Goal: Check status

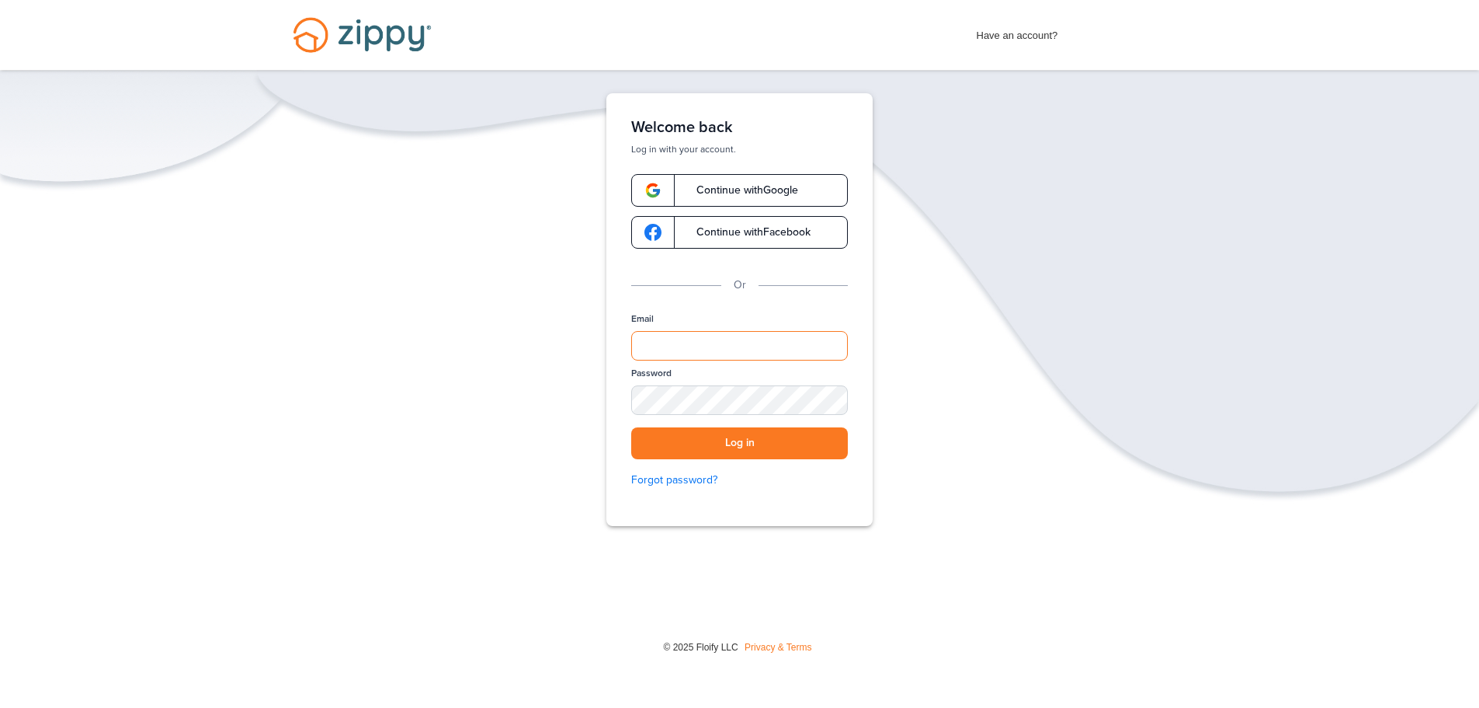
click at [704, 342] on input "Email" at bounding box center [739, 346] width 217 height 30
type input "*"
type input "**********"
click at [777, 437] on button "Log in" at bounding box center [739, 443] width 217 height 32
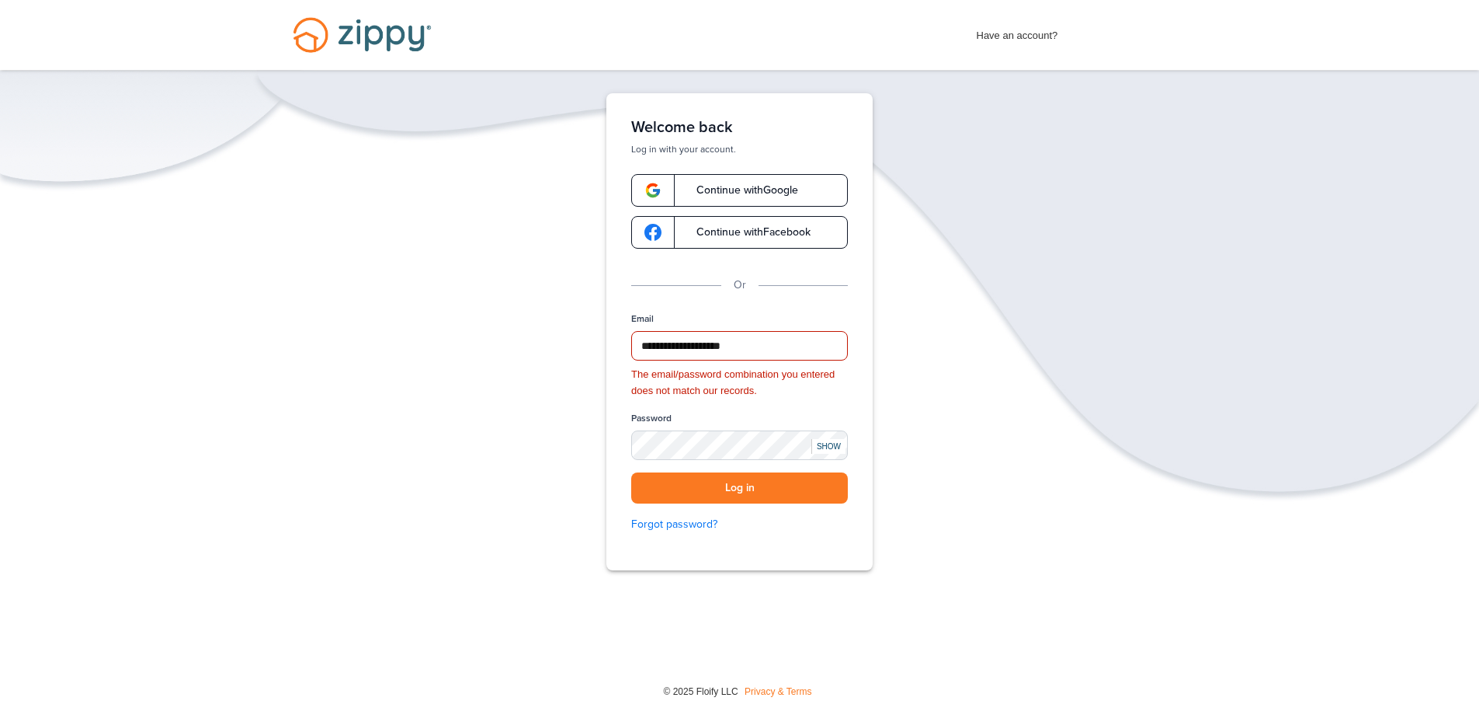
click at [826, 442] on div "SHOW" at bounding box center [829, 446] width 34 height 15
click at [734, 489] on button "Log in" at bounding box center [739, 488] width 217 height 32
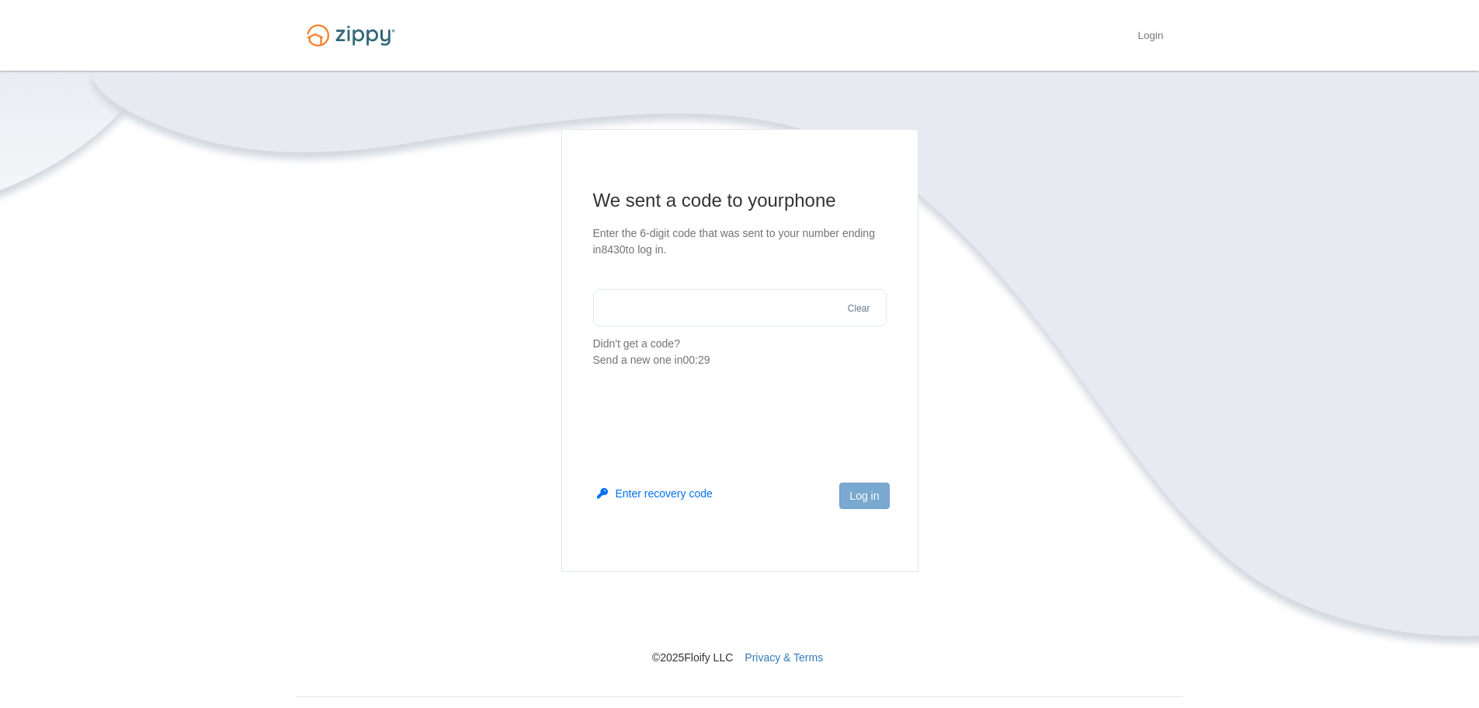
click at [669, 304] on input "text" at bounding box center [740, 307] width 294 height 37
type input "******"
click at [879, 493] on button "Log in" at bounding box center [865, 495] width 50 height 26
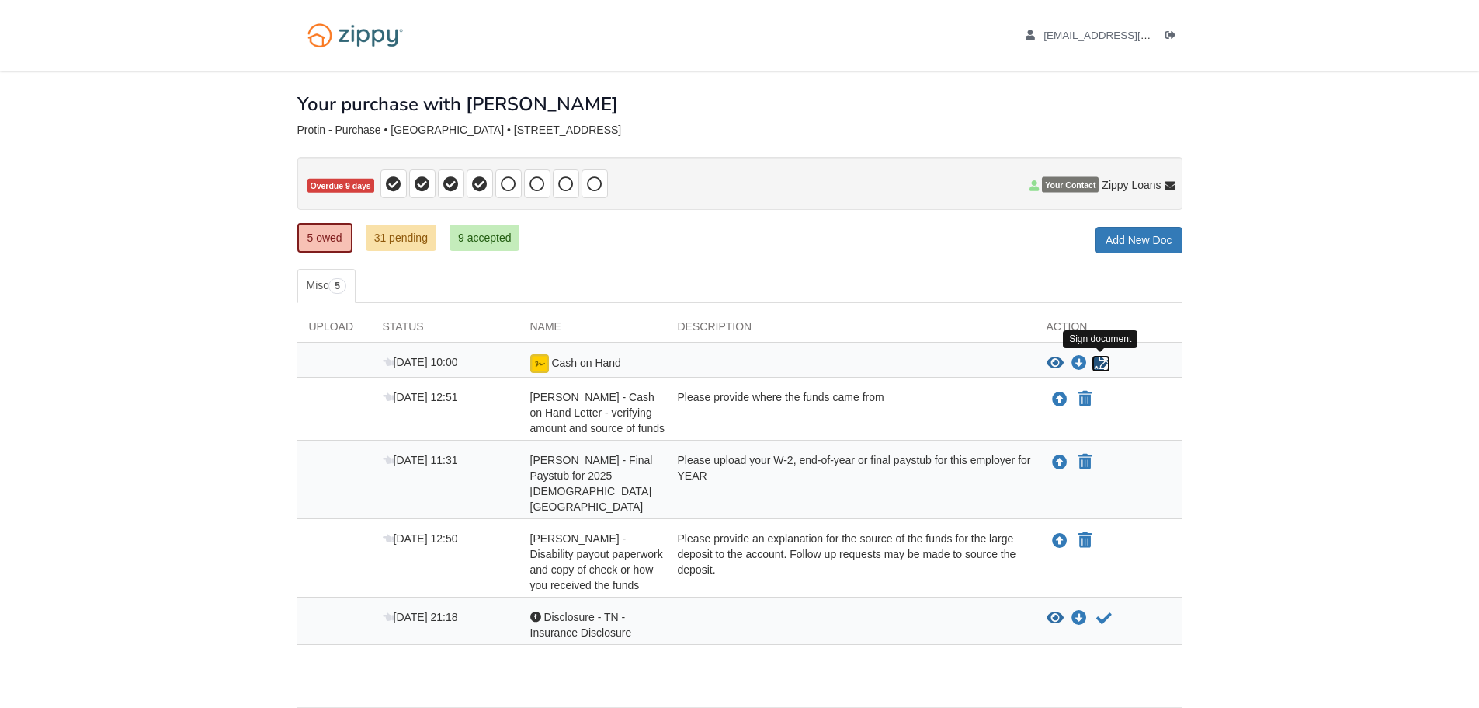
click at [1104, 362] on icon "Sign Form" at bounding box center [1101, 364] width 17 height 16
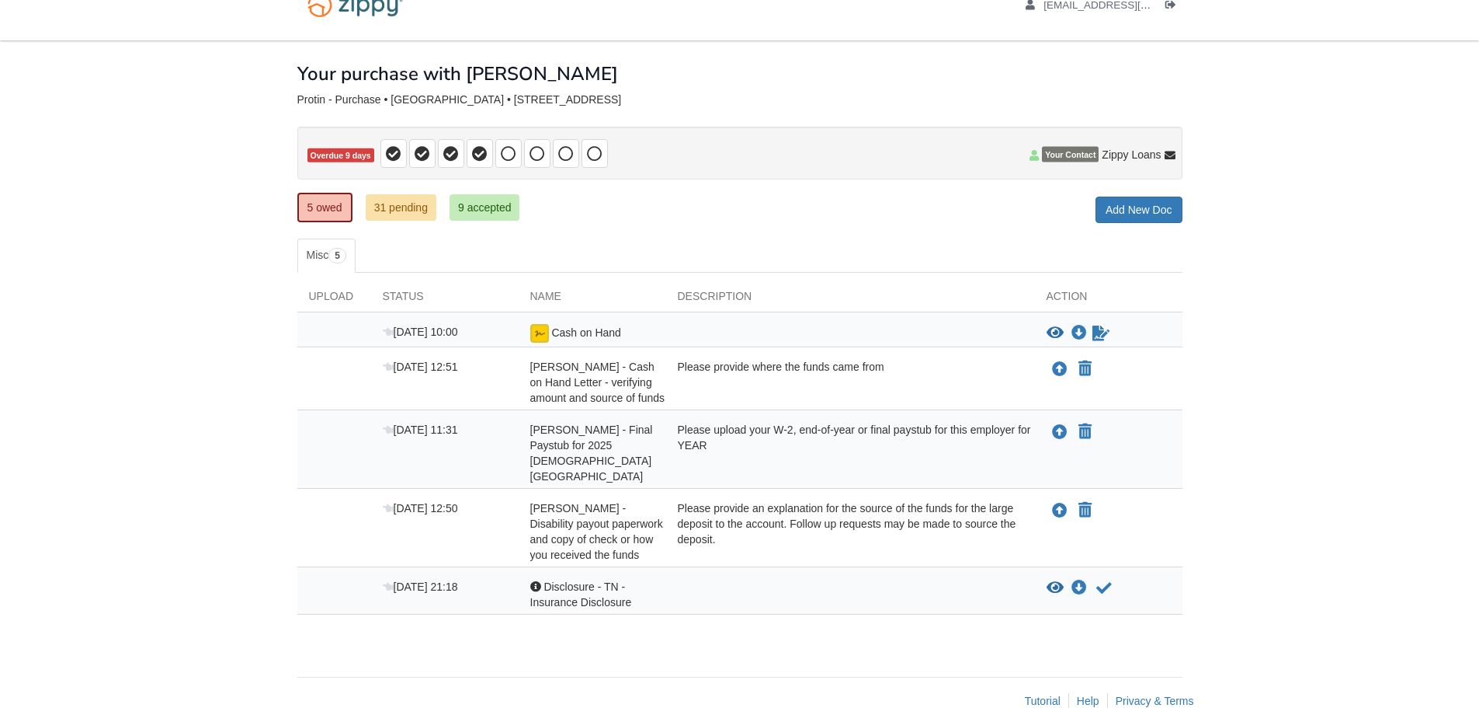
scroll to position [47, 0]
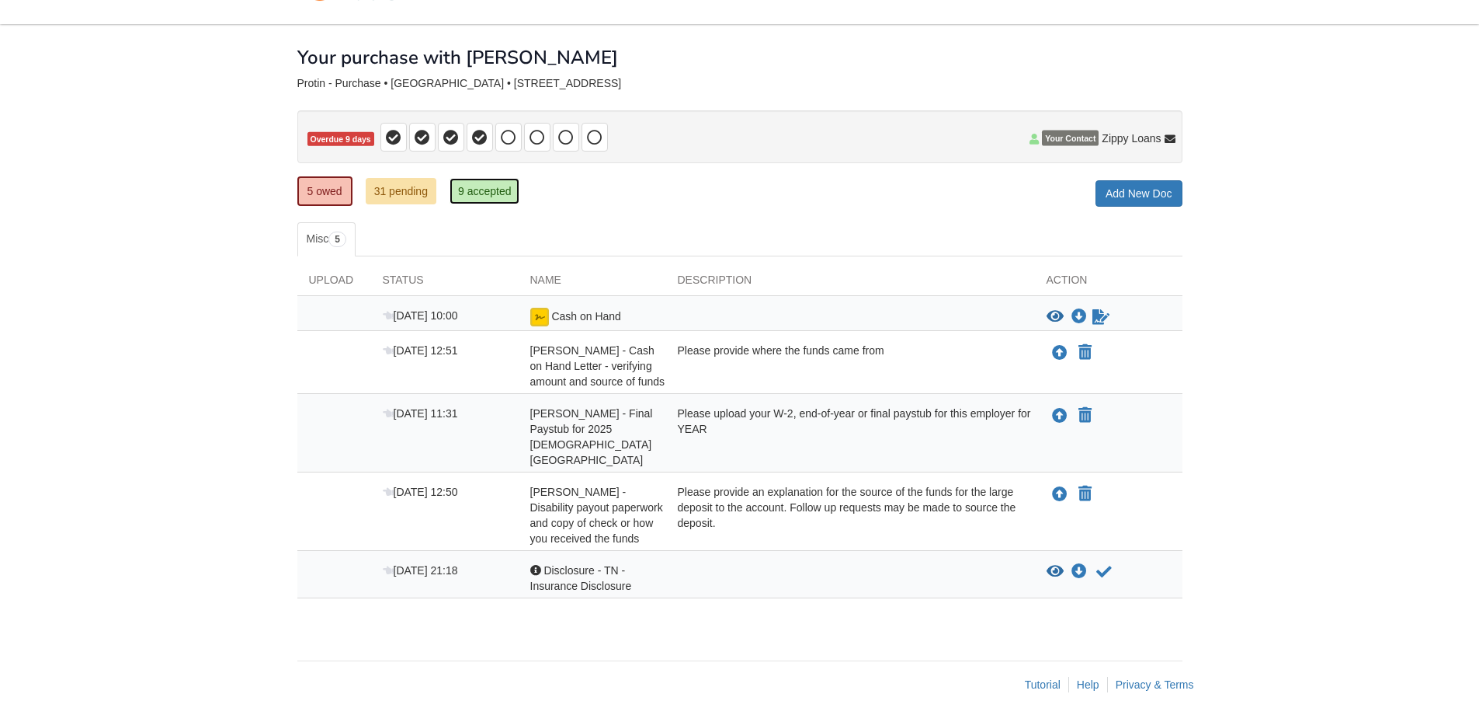
click at [482, 189] on link "9 accepted" at bounding box center [485, 191] width 71 height 26
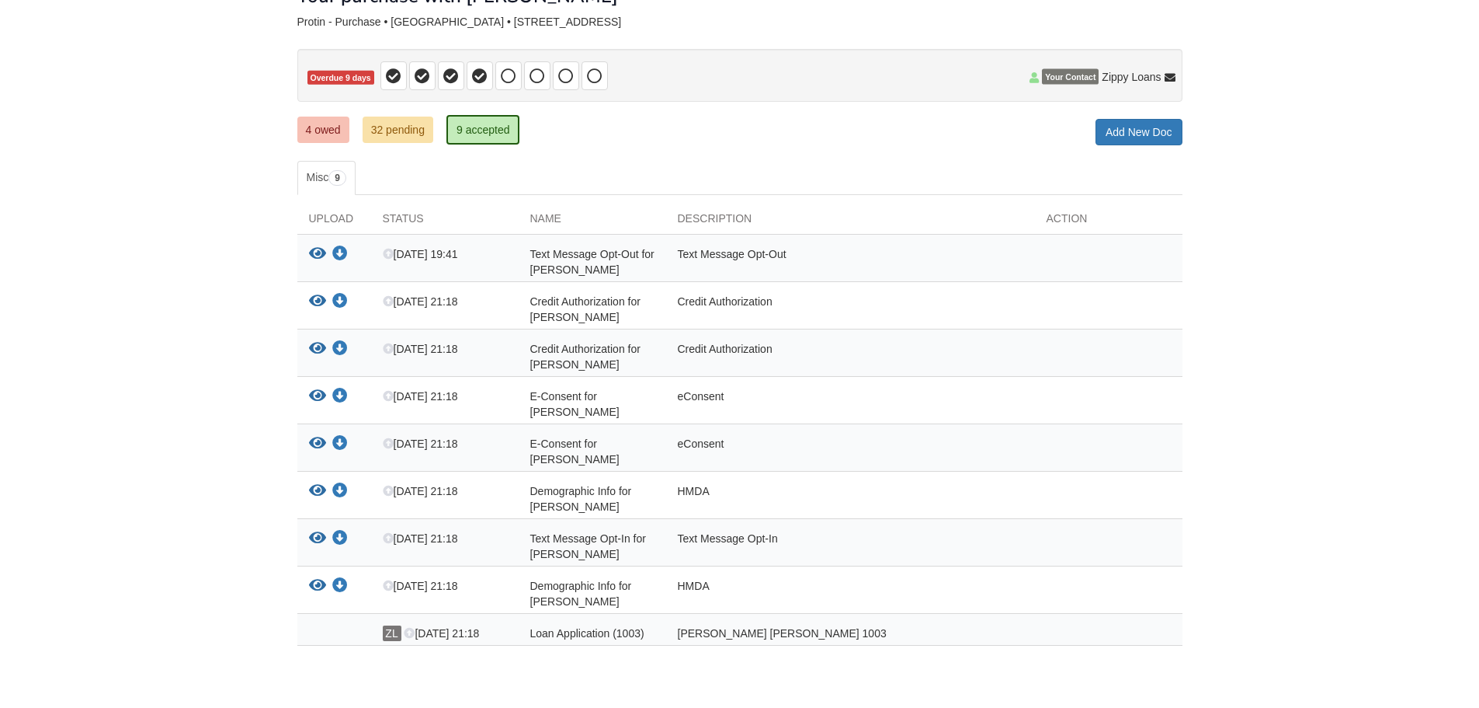
scroll to position [149, 0]
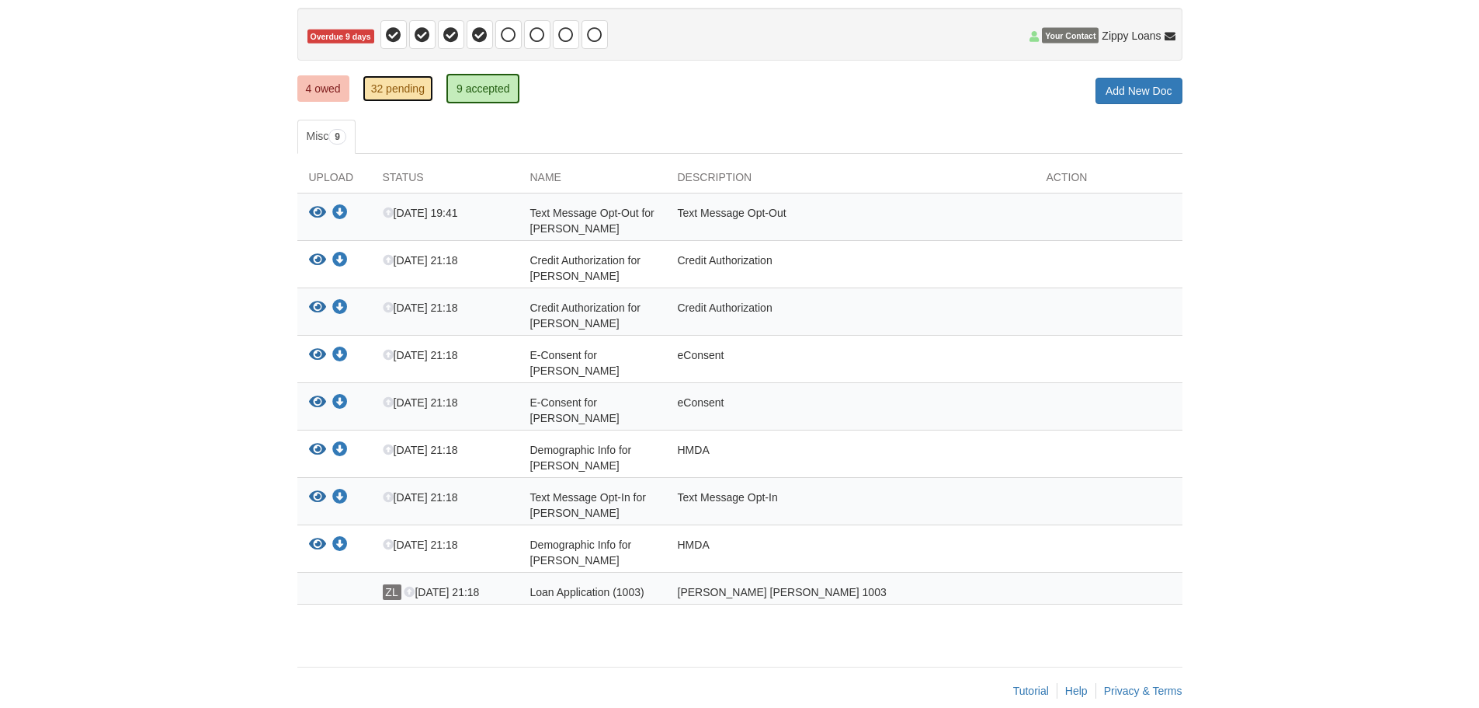
click at [388, 91] on link "32 pending" at bounding box center [398, 88] width 71 height 26
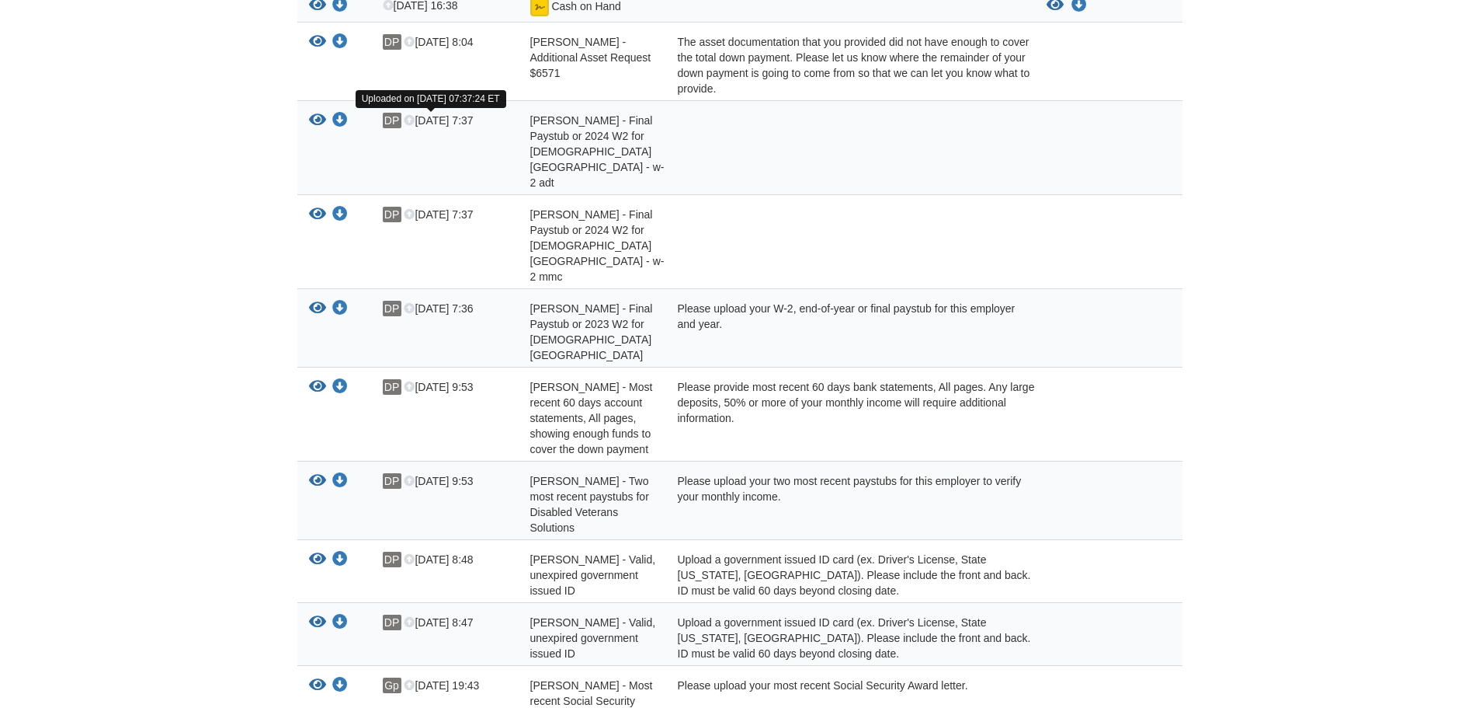
scroll to position [46, 0]
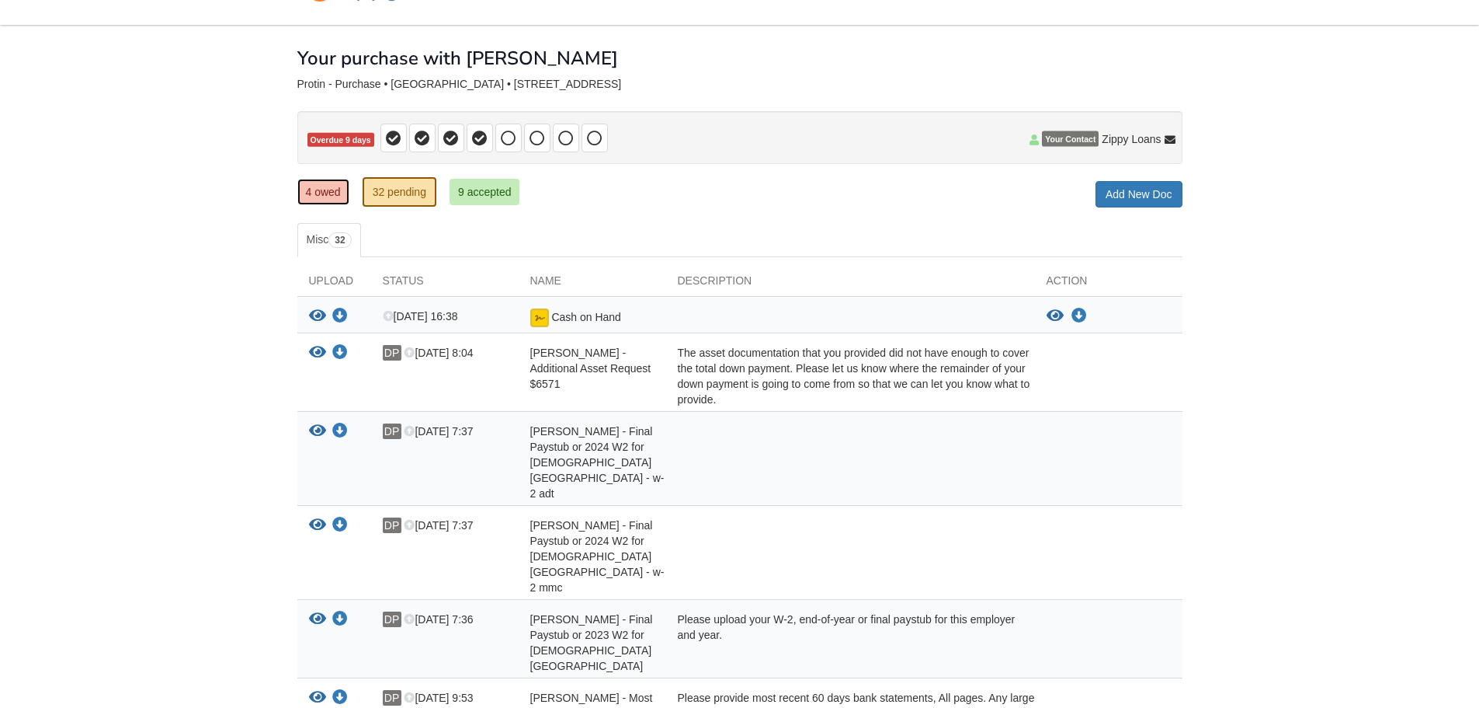
click at [322, 191] on link "4 owed" at bounding box center [323, 192] width 52 height 26
